Goal: Contribute content: Contribute content

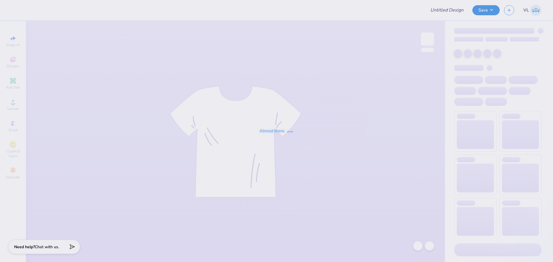
type input "DG Anchor Bowl T-Shirts"
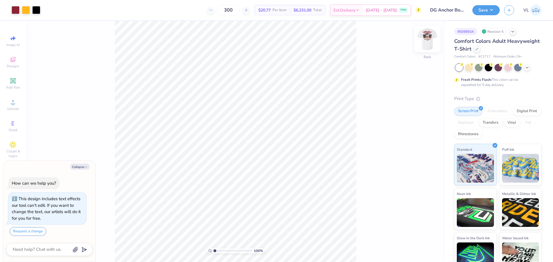
click at [426, 36] on img at bounding box center [427, 39] width 23 height 23
click at [178, 2] on div "Art colors 300 $20.77 Per Item $6,231.00 Total Est. Delivery [DATE] - [DATE] FR…" at bounding box center [276, 131] width 553 height 262
click at [100, 3] on div "Art colors 300 $20.77 Per Item $6,231.00 Total Est. Delivery [DATE] - [DATE] FR…" at bounding box center [276, 131] width 553 height 262
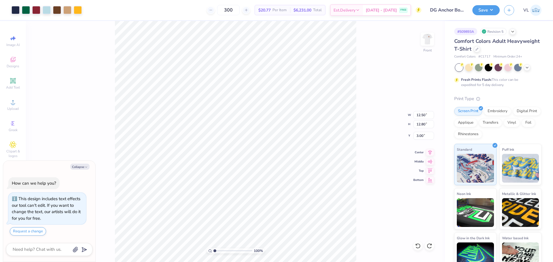
type textarea "x"
type input "4.18"
click at [161, 16] on div "Art colors 300 $20.77 Per Item $6,231.00 Total Est. Delivery [DATE] - [DATE] FR…" at bounding box center [276, 131] width 553 height 262
click at [133, 14] on div "Art colors 300 $20.77 Per Item $6,231.00 Total Est. Delivery [DATE] - [DATE] FR…" at bounding box center [276, 131] width 553 height 262
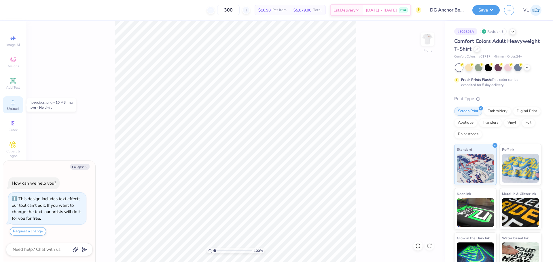
click at [8, 108] on span "Upload" at bounding box center [13, 109] width 12 height 5
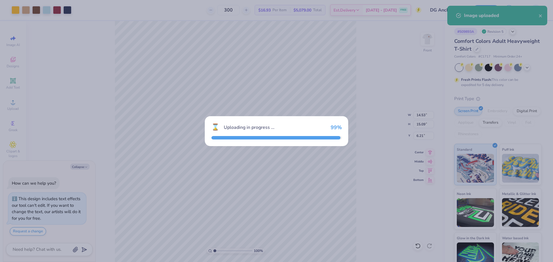
type textarea "x"
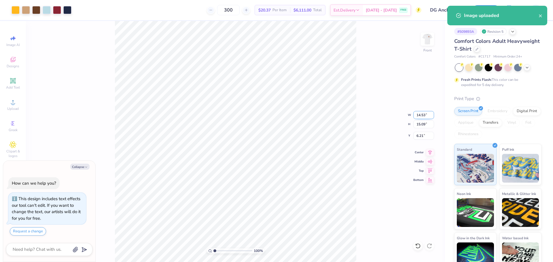
click at [425, 115] on input "14.53" at bounding box center [423, 115] width 21 height 8
type input "12.5"
type textarea "x"
type input "12.50"
type input "12.98"
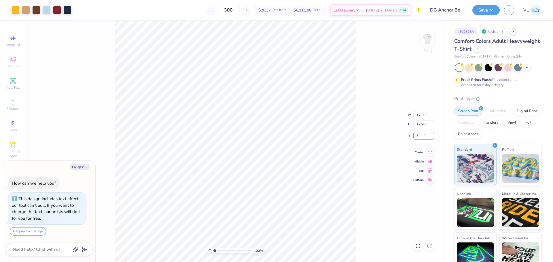
type input "3"
type textarea "x"
type input "3.00"
click at [17, 103] on div "Upload" at bounding box center [13, 105] width 20 height 17
click at [16, 79] on icon at bounding box center [12, 80] width 5 height 5
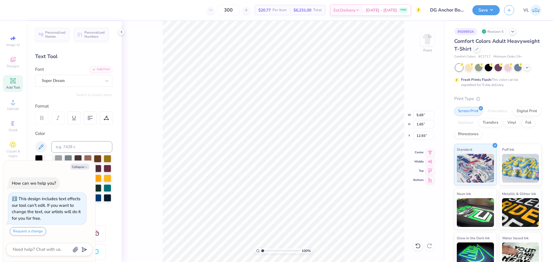
type textarea "x"
type input "19.27"
type textarea "x"
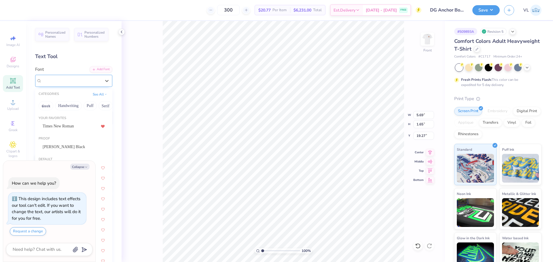
click at [68, 79] on div "Super Dream" at bounding box center [71, 80] width 60 height 9
type input "c"
type textarea "x"
click at [78, 124] on div "[PERSON_NAME] Black" at bounding box center [74, 126] width 62 height 6
type input "c"
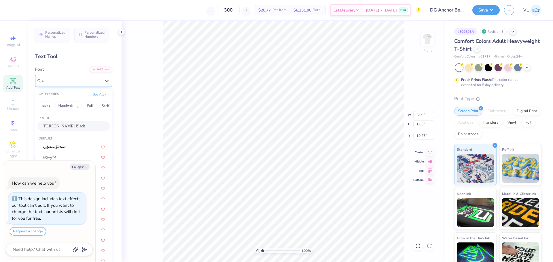
type textarea "x"
type input "6.79"
type input "1.64"
type input "19.28"
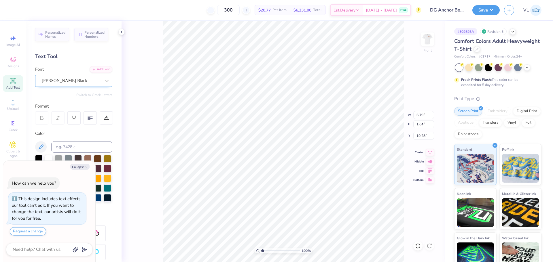
scroll to position [5, 1]
type textarea "x"
type textarea "A"
type textarea "x"
type textarea "AN"
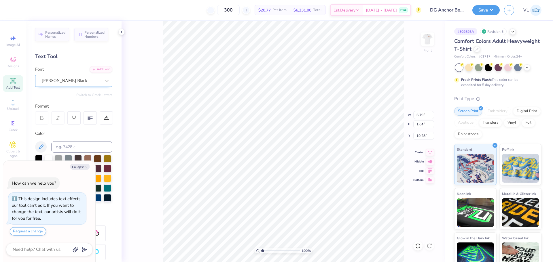
type textarea "x"
type textarea "ANC"
type textarea "x"
type textarea "ANCH"
type textarea "x"
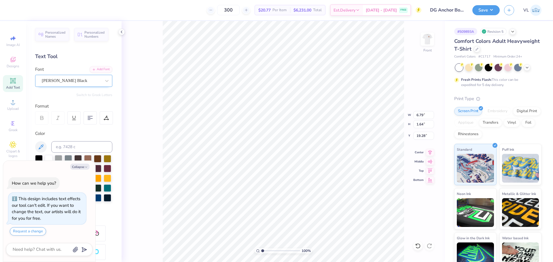
type textarea "ANCHO"
type textarea "x"
type textarea "ANCHOR"
type textarea "x"
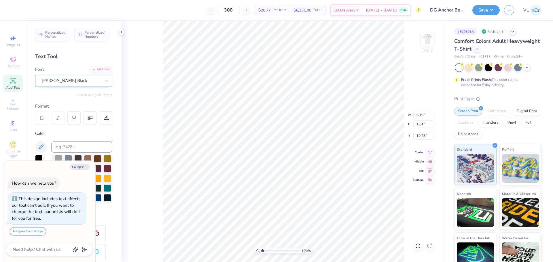
type textarea "ANCHOR"
type textarea "x"
type textarea "ANCHOR B"
type textarea "x"
type textarea "ANCHOR [PERSON_NAME]"
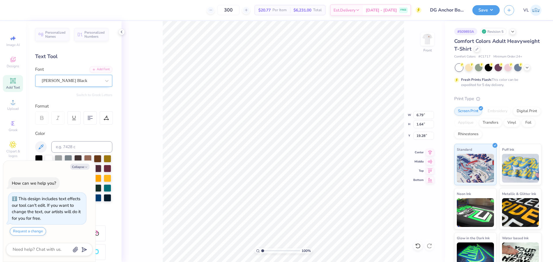
type textarea "x"
type textarea "ANCHOR BOWL:"
type textarea "x"
type textarea "ANCHOR BOWL"
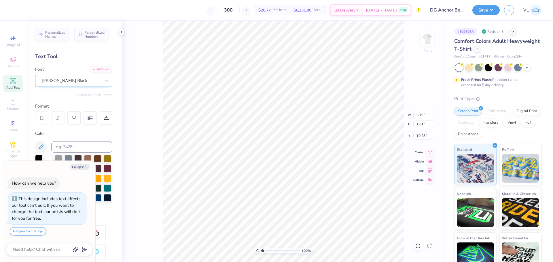
type textarea "x"
type textarea "ANCHOR BOW"
type textarea "x"
type textarea "ANCHOR BOWL"
type textarea "x"
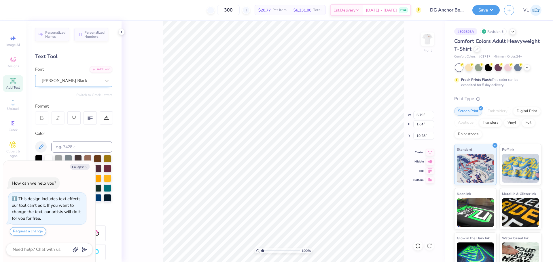
type input "14.53"
type input "1.26"
type input "19.47"
type textarea "x"
type input "13.75"
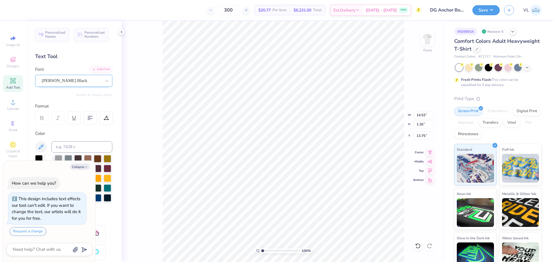
type textarea "x"
type input "11.38"
type input "0.98"
type textarea "x"
type input "19.06"
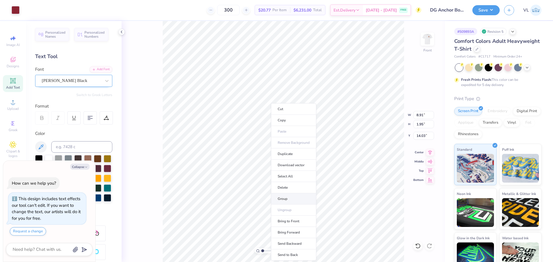
click at [294, 196] on li "Group" at bounding box center [293, 199] width 45 height 11
type textarea "x"
type input "11.38"
type input "0.98"
type input "19.06"
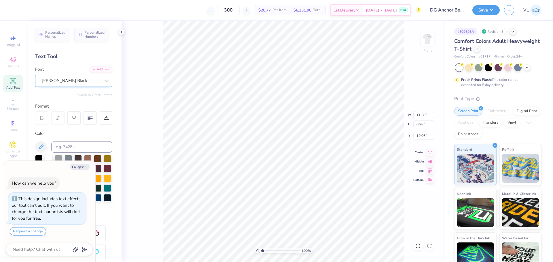
type textarea "x"
type input "8.91"
type input "1.95"
type input "14.03"
click at [425, 112] on input "8.91" at bounding box center [423, 115] width 21 height 8
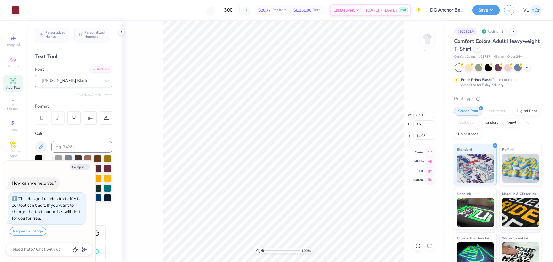
type textarea "x"
type input "11.38"
type input "0.98"
type input "19.06"
click at [423, 114] on input "11.38" at bounding box center [423, 115] width 21 height 8
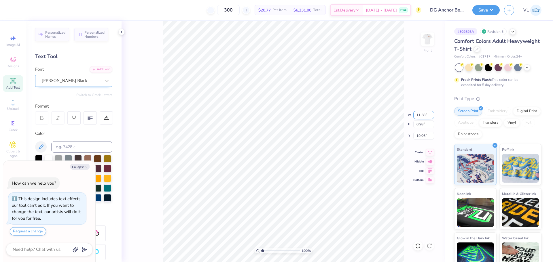
paste input "8.91"
type input "8.91"
type textarea "x"
type input "0.77"
type input "19.17"
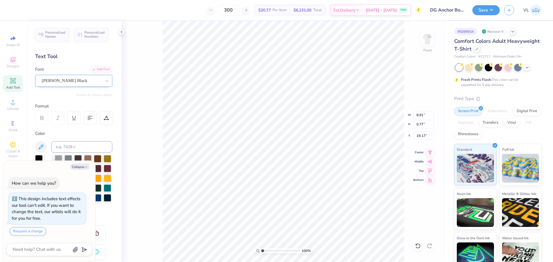
type textarea "x"
type input "1.95"
type input "14.03"
type textarea "x"
type input "14.03"
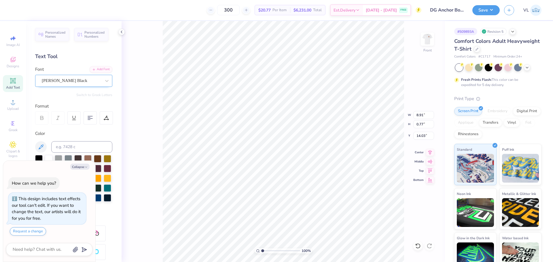
type textarea "x"
type input "1.71"
click at [265, 251] on input "range" at bounding box center [280, 251] width 39 height 5
click at [14, 11] on div at bounding box center [16, 9] width 8 height 8
type textarea "x"
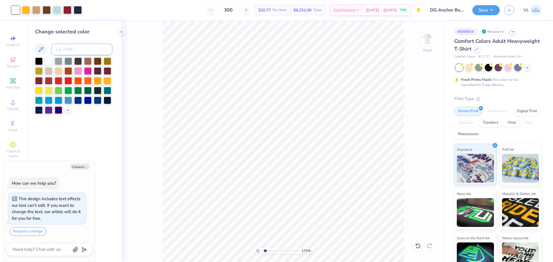
click at [61, 50] on input at bounding box center [81, 50] width 61 height 12
type input "202"
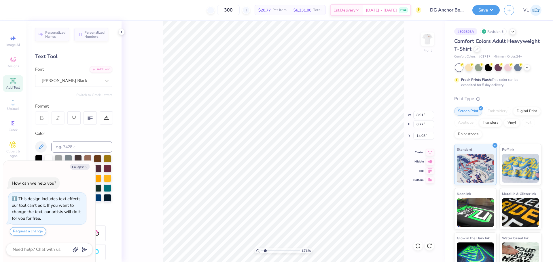
type textarea "x"
type input "1.95"
click at [292, 116] on li "Copy" at bounding box center [298, 120] width 45 height 11
click at [428, 249] on icon at bounding box center [430, 246] width 6 height 6
type textarea "x"
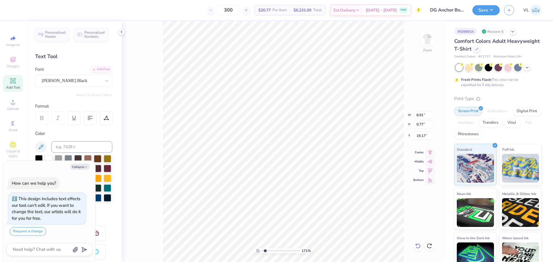
type input "14.03"
click at [316, 129] on li "Paste" at bounding box center [317, 131] width 45 height 11
type textarea "x"
type textarea "2"
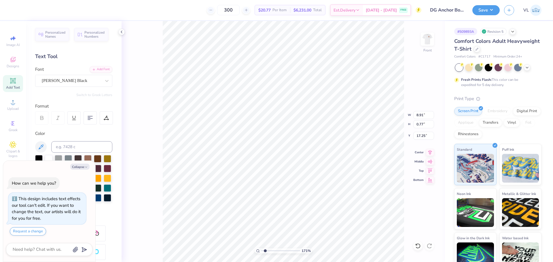
type textarea "x"
type textarea "20"
type textarea "x"
type textarea "202"
type textarea "x"
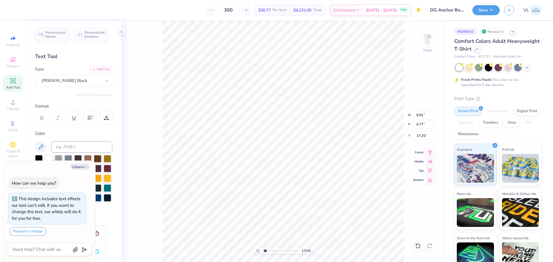
type textarea "2025"
type textarea "x"
type input "15.25"
drag, startPoint x: 417, startPoint y: 117, endPoint x: 441, endPoint y: 116, distance: 23.9
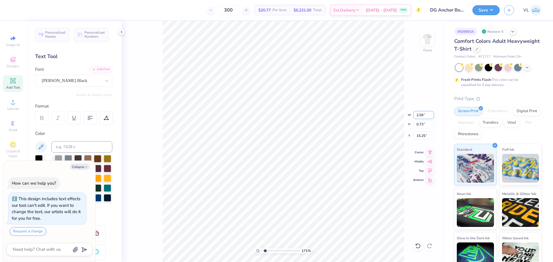
click at [440, 116] on div "171 % Front W 2.59 2.59 " H 0.73 0.73 " Y 15.25 15.25 " Center Middle Top Bottom" at bounding box center [284, 141] width 324 height 241
type textarea "x"
click at [421, 114] on input "2.59" at bounding box center [423, 115] width 21 height 8
type input "3"
type textarea "x"
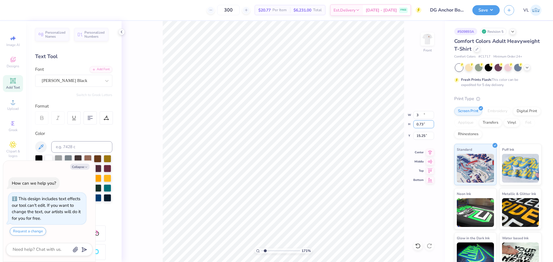
type input "3.00"
type input "0.85"
type input "15.19"
click at [315, 252] on li "Send to Back" at bounding box center [316, 255] width 45 height 11
click at [14, 9] on div at bounding box center [16, 9] width 8 height 8
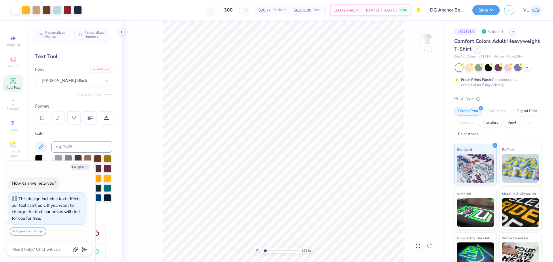
type textarea "x"
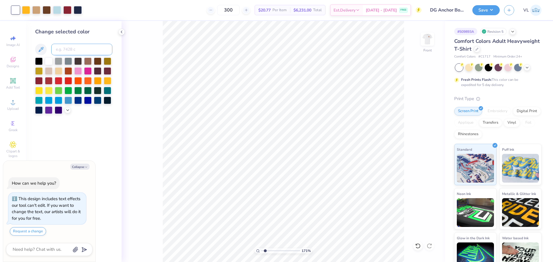
click at [64, 51] on input at bounding box center [81, 50] width 61 height 12
type input "202"
type textarea "x"
type input "v"
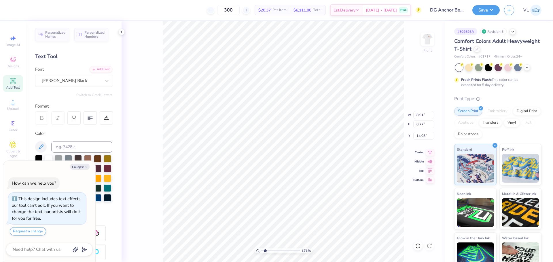
type textarea "x"
type input "3.00"
type input "0.85"
type input "15.19"
type textarea "x"
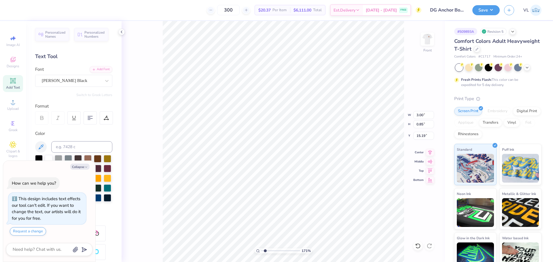
type input "12.34"
type input "5.64"
type input "7.45"
type textarea "x"
type input "7.37"
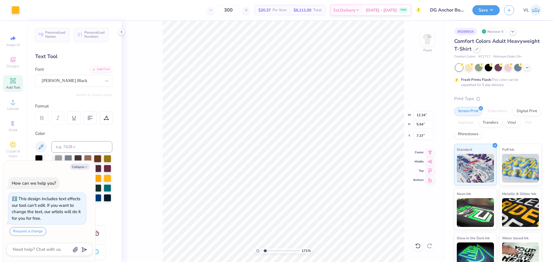
type textarea "x"
type input "7.45"
click at [302, 196] on li "Group" at bounding box center [304, 199] width 45 height 11
type textarea "x"
type input "13.04"
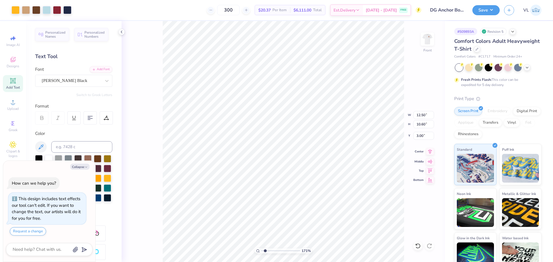
click at [430, 155] on icon at bounding box center [430, 151] width 8 height 7
type textarea "x"
type input "8.91"
type input "0.77"
type input "14.03"
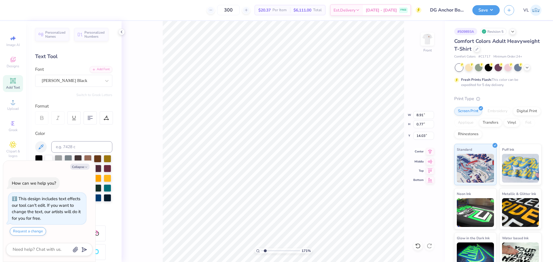
click at [430, 152] on icon at bounding box center [430, 151] width 8 height 7
type textarea "x"
type input "3.00"
type input "0.85"
type input "15.19"
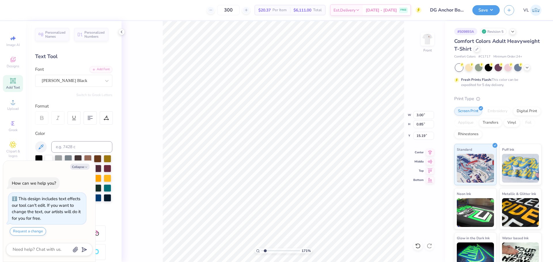
click at [435, 151] on div "171 % Front W 3.00 3.00 " H 0.85 0.85 " Y 15.19 15.19 " Center Middle Top Bottom" at bounding box center [284, 141] width 324 height 241
click at [427, 151] on div "171 % Front W 3.00 3.00 " H 0.85 0.85 " Y 15.19 15.19 " Center Middle Top Bottom" at bounding box center [284, 141] width 324 height 241
click at [432, 151] on icon at bounding box center [430, 151] width 8 height 7
type textarea "x"
drag, startPoint x: 269, startPoint y: 251, endPoint x: 258, endPoint y: 249, distance: 10.2
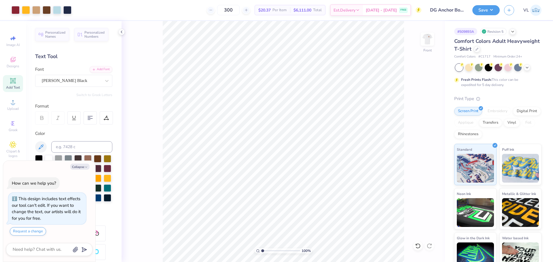
type input "1"
click at [261, 249] on input "range" at bounding box center [280, 251] width 39 height 5
click at [426, 43] on img at bounding box center [427, 39] width 23 height 23
type textarea "x"
type input "5.77"
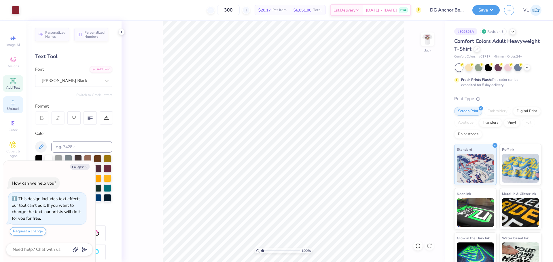
click at [12, 111] on div "Upload" at bounding box center [13, 105] width 20 height 17
type textarea "x"
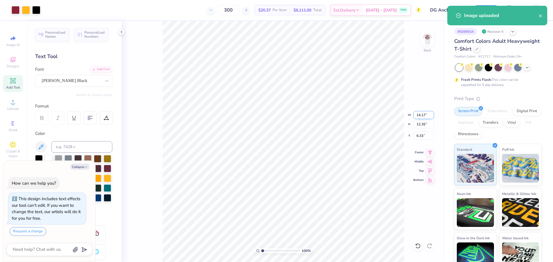
click at [421, 115] on input "14.17" at bounding box center [423, 115] width 21 height 8
type input "3.18"
type textarea "x"
type input "2.77"
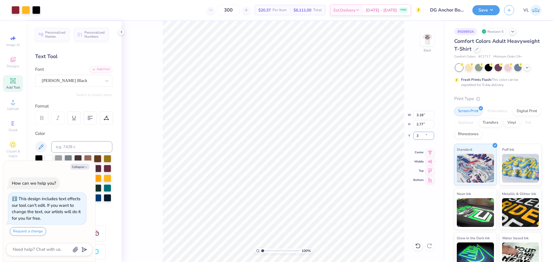
type input "3"
type textarea "x"
type input "3.00"
click at [427, 153] on icon at bounding box center [430, 151] width 8 height 7
click at [429, 154] on icon at bounding box center [430, 151] width 8 height 7
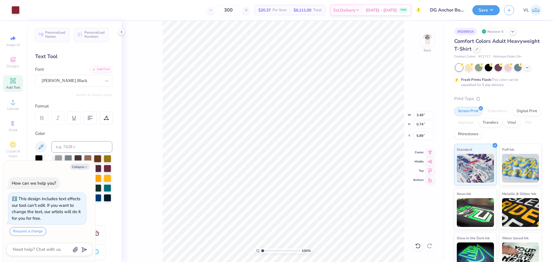
type textarea "x"
drag, startPoint x: 262, startPoint y: 250, endPoint x: 267, endPoint y: 249, distance: 5.3
type input "2.23"
click at [267, 251] on input "range" at bounding box center [280, 251] width 39 height 5
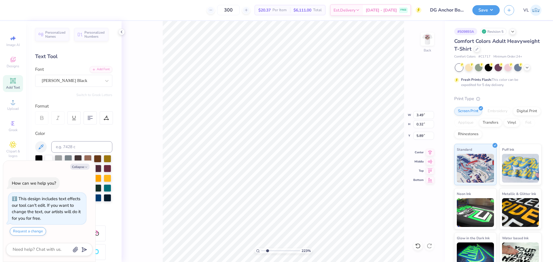
type textarea "x"
type textarea "ANCHOR BOWL"
type textarea "x"
click at [419, 126] on input "3.64" at bounding box center [423, 124] width 21 height 8
type input "3.5"
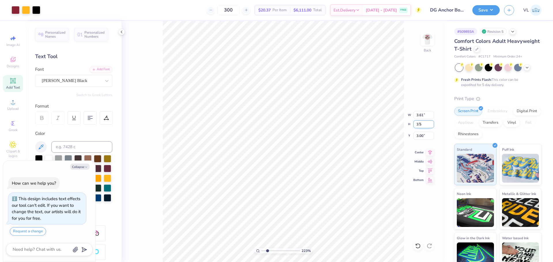
type textarea "x"
type input "3.47"
type input "3.50"
type input "3.07"
click at [430, 152] on icon at bounding box center [430, 151] width 8 height 7
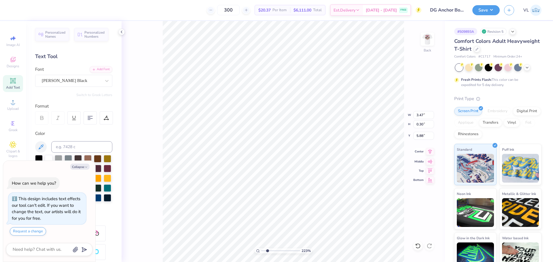
click at [430, 151] on icon at bounding box center [430, 151] width 4 height 5
click at [428, 153] on icon at bounding box center [430, 151] width 8 height 7
type textarea "x"
drag, startPoint x: 254, startPoint y: 252, endPoint x: 258, endPoint y: 249, distance: 4.9
type input "1"
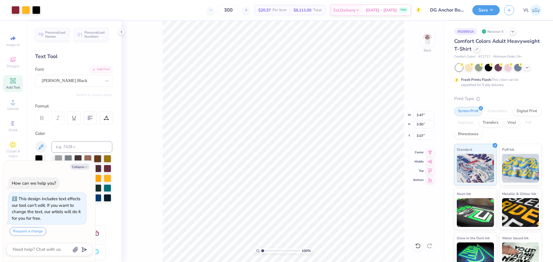
click at [261, 250] on input "range" at bounding box center [280, 251] width 39 height 5
type textarea "x"
type input "3.00"
click at [35, 12] on div at bounding box center [36, 9] width 8 height 8
type textarea "x"
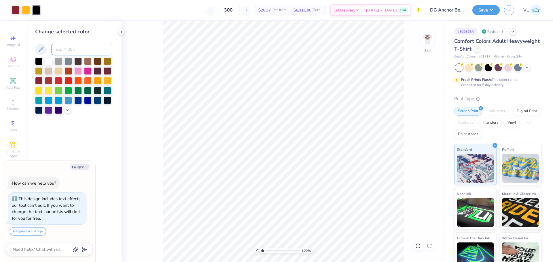
click at [60, 47] on input at bounding box center [81, 50] width 61 height 12
type input "533"
click at [427, 39] on img at bounding box center [427, 39] width 23 height 23
click at [487, 13] on button "Save" at bounding box center [485, 9] width 27 height 10
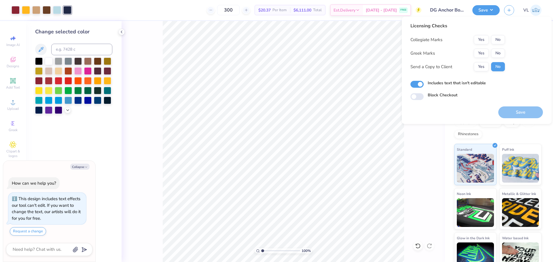
click at [481, 52] on button "Yes" at bounding box center [481, 53] width 15 height 9
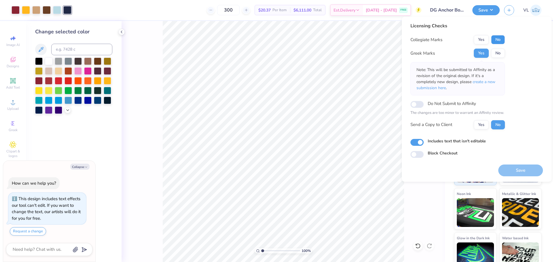
click at [502, 38] on button "No" at bounding box center [498, 39] width 14 height 9
click at [524, 170] on button "Save" at bounding box center [520, 171] width 45 height 12
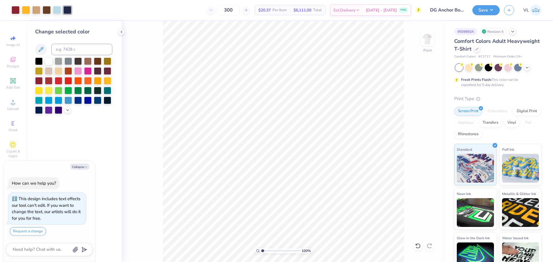
type textarea "x"
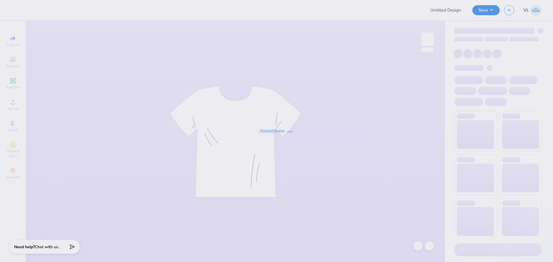
type input "Delt Fall 25 rush shirts"
